Goal: Task Accomplishment & Management: Complete application form

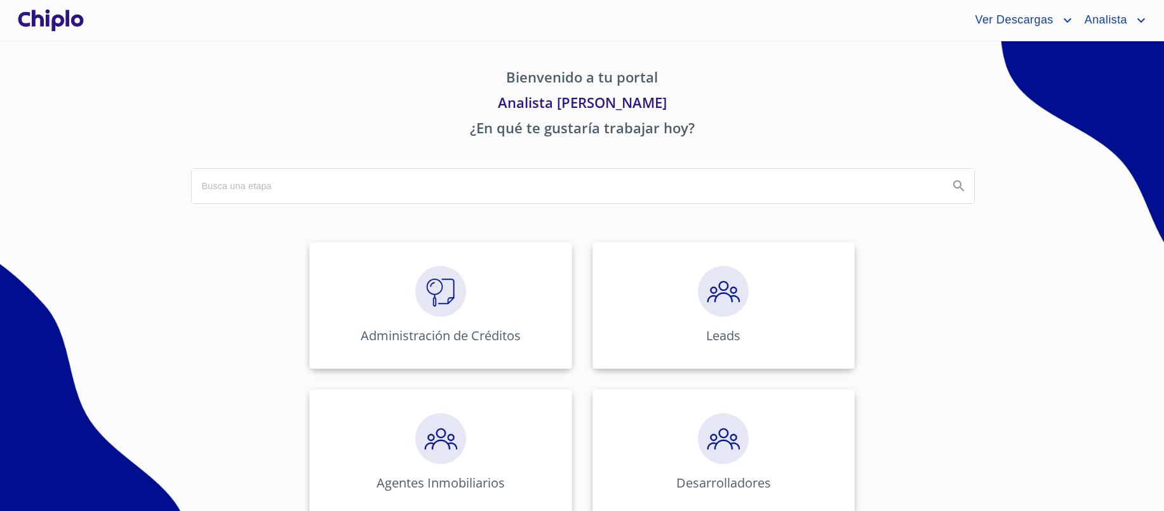
scroll to position [414, 0]
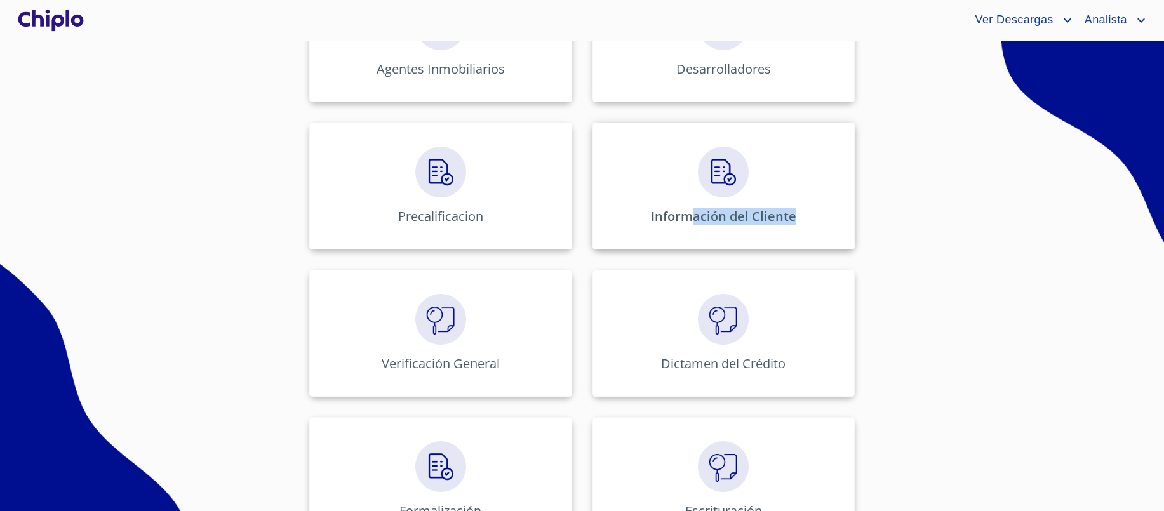
click at [690, 225] on div "Información del Cliente" at bounding box center [723, 186] width 262 height 127
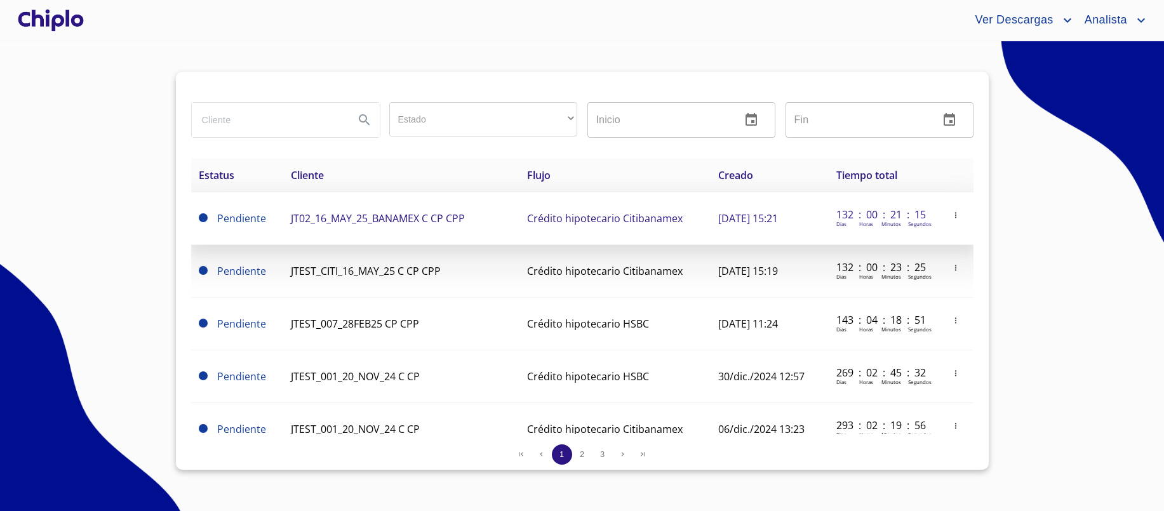
click at [418, 217] on span "JT02_16_MAY_25_BANAMEX C CP CPP" at bounding box center [378, 218] width 174 height 14
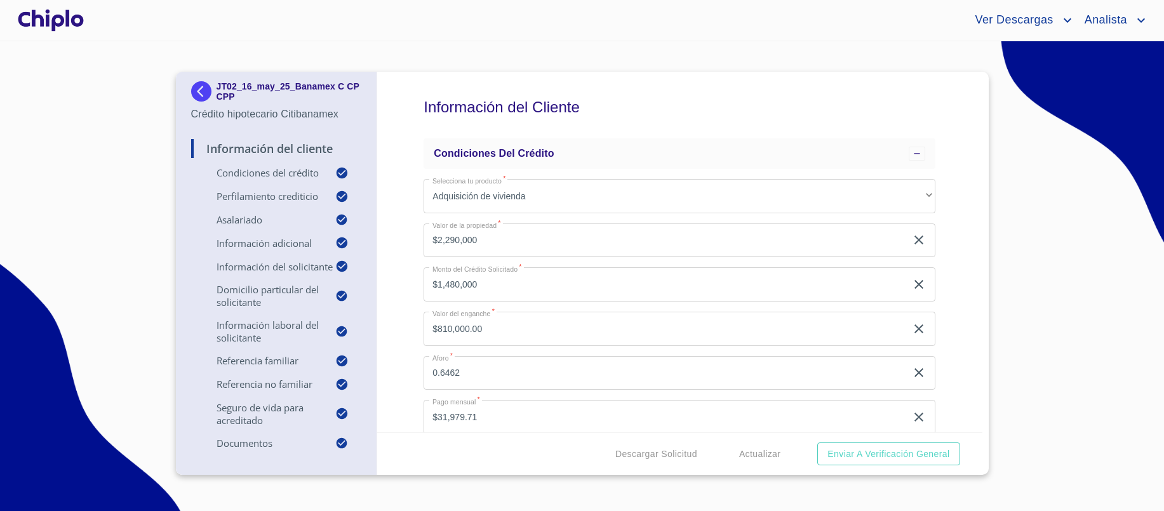
click at [414, 298] on div "Información del Cliente Condiciones del Crédito Selecciona tu producto   * Adqu…" at bounding box center [679, 252] width 605 height 361
click at [413, 306] on div "Información del Cliente Condiciones del Crédito Selecciona tu producto   * Adqu…" at bounding box center [679, 252] width 605 height 361
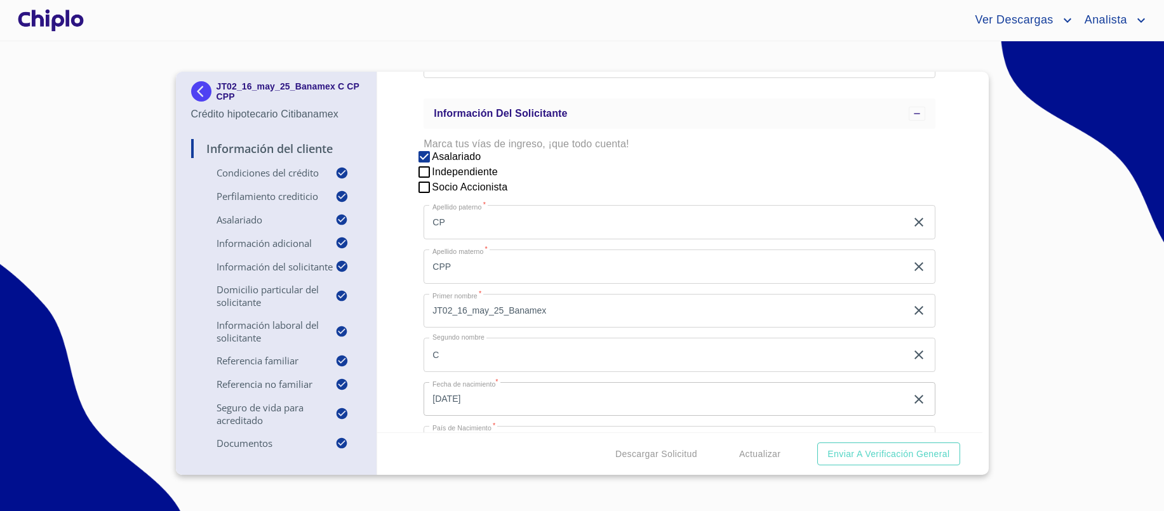
scroll to position [1675, 0]
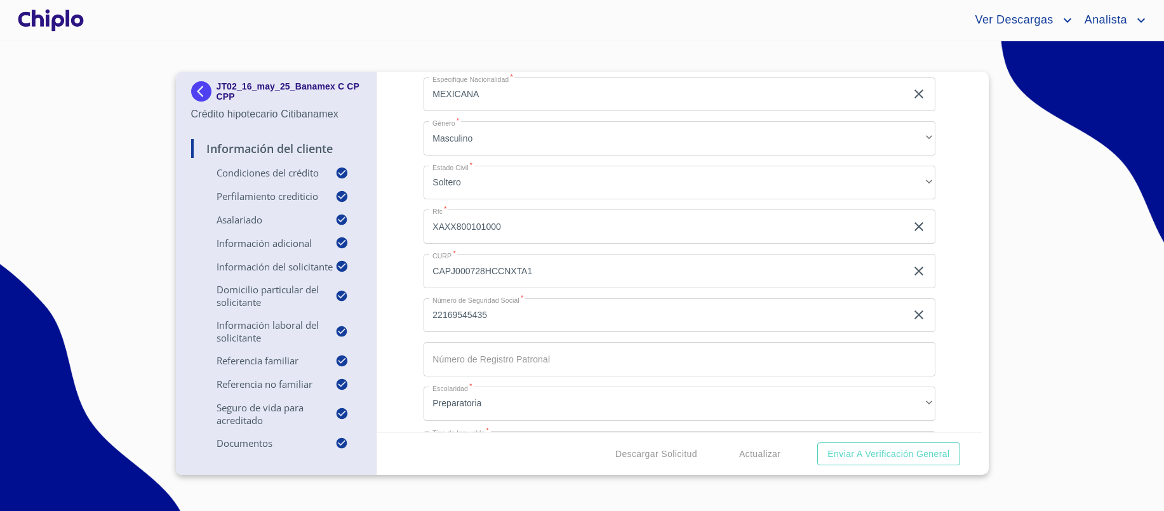
click at [399, 363] on div "Información del Cliente Condiciones del Crédito Selecciona tu producto   * Adqu…" at bounding box center [679, 252] width 605 height 361
